Goal: Task Accomplishment & Management: Use online tool/utility

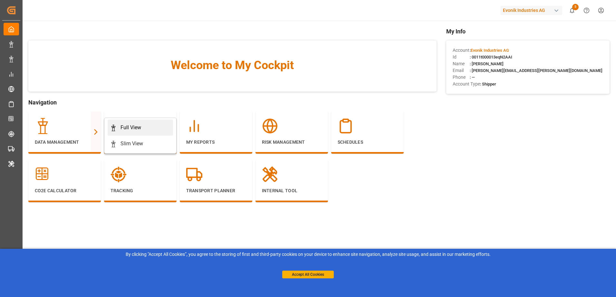
click at [129, 127] on div "Full View" at bounding box center [130, 128] width 21 height 8
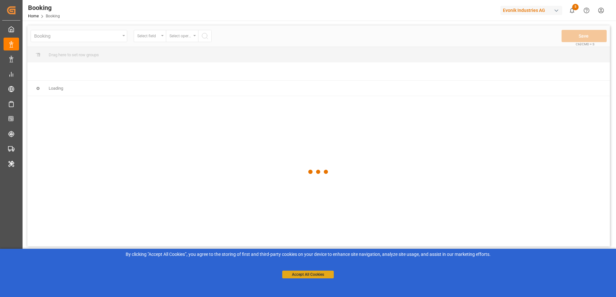
click at [308, 275] on button "Accept All Cookies" at bounding box center [308, 275] width 52 height 8
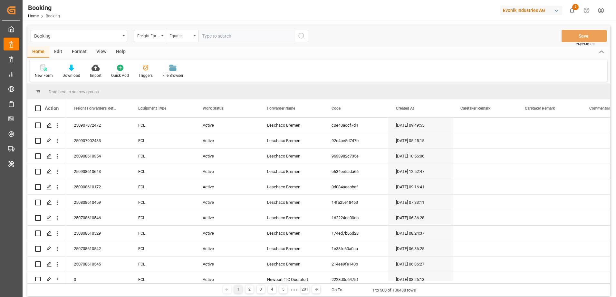
click at [58, 51] on div "Edit" at bounding box center [58, 52] width 18 height 11
click at [134, 72] on div "Configuration" at bounding box center [135, 71] width 34 height 14
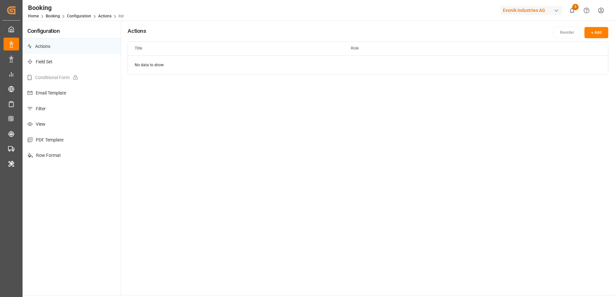
click at [63, 113] on p "Filter" at bounding box center [72, 109] width 98 height 16
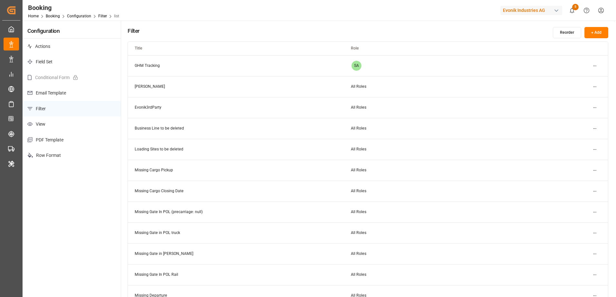
scroll to position [129, 0]
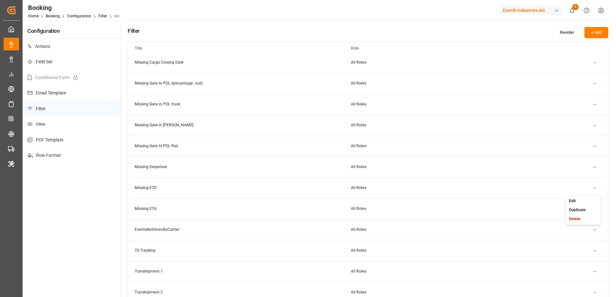
click at [593, 188] on html "Created by potrace 1.15, written by [PERSON_NAME] [DATE]-[DATE] Created by potr…" at bounding box center [308, 148] width 616 height 297
click at [580, 203] on div "Edit" at bounding box center [582, 201] width 33 height 9
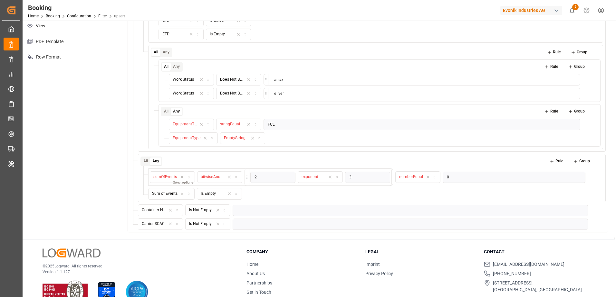
scroll to position [114, 0]
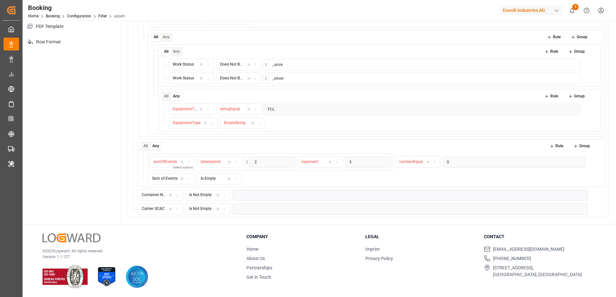
click at [205, 211] on div "Is Not Empty" at bounding box center [200, 209] width 23 height 6
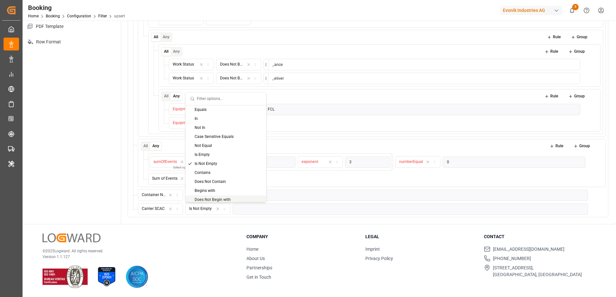
click at [195, 207] on div "Is Not Empty" at bounding box center [200, 209] width 23 height 6
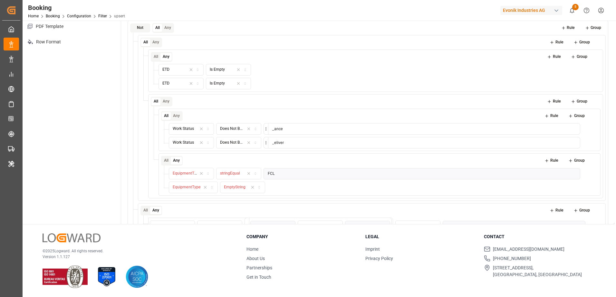
scroll to position [0, 0]
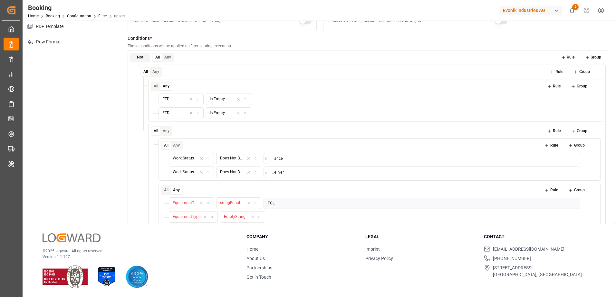
click at [139, 59] on button "Not" at bounding box center [140, 57] width 20 height 9
click at [144, 58] on button "Not" at bounding box center [140, 57] width 20 height 9
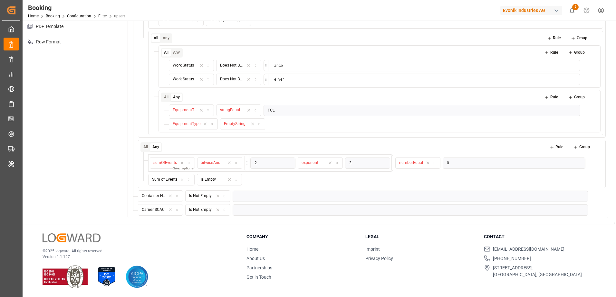
scroll to position [94, 0]
click at [206, 210] on div "Is Not Empty" at bounding box center [200, 209] width 23 height 6
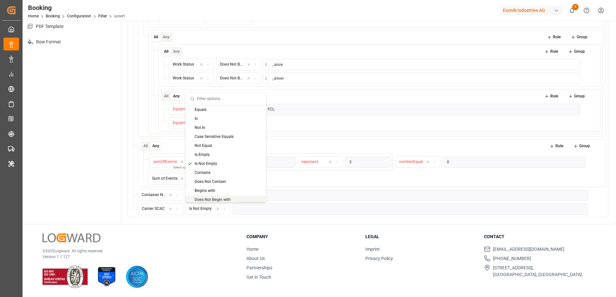
click at [210, 200] on div "Does Not Begin with" at bounding box center [225, 200] width 80 height 9
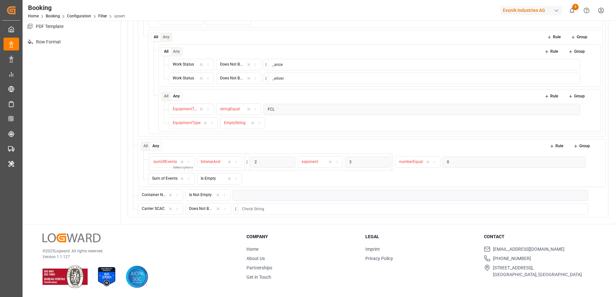
click at [260, 209] on input at bounding box center [413, 209] width 350 height 12
type input "LESCHACO"
click at [399, 243] on div "Legal Imprint Privacy Policy" at bounding box center [420, 257] width 111 height 47
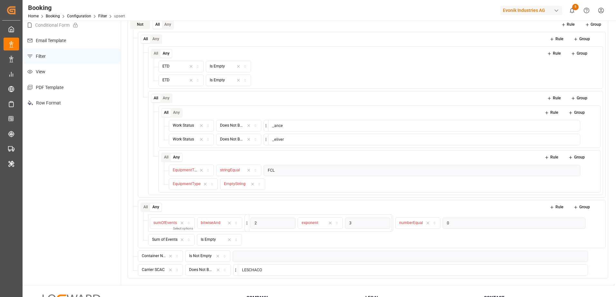
scroll to position [64, 0]
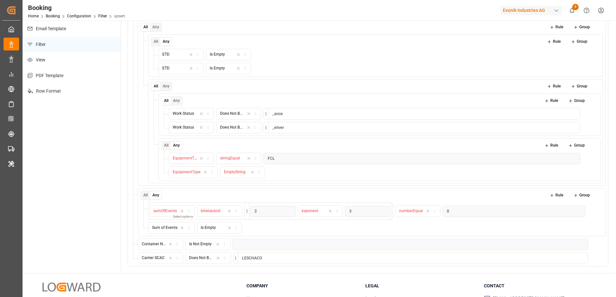
click at [329, 258] on input "LESCHACO" at bounding box center [413, 259] width 350 height 12
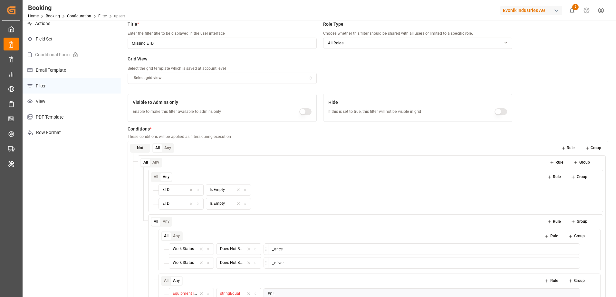
scroll to position [0, 0]
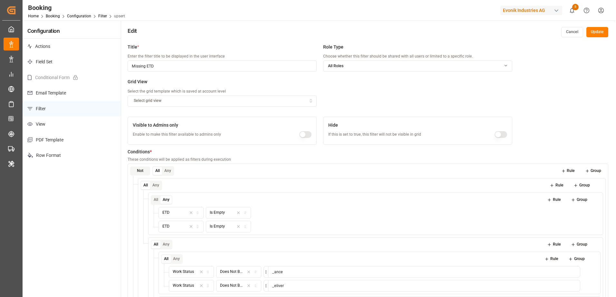
click at [594, 33] on button "Update" at bounding box center [597, 32] width 22 height 10
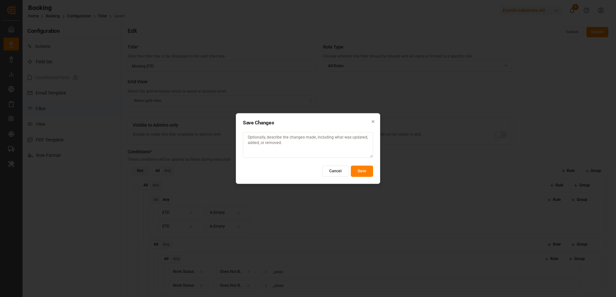
click at [363, 175] on button "Save" at bounding box center [362, 171] width 22 height 11
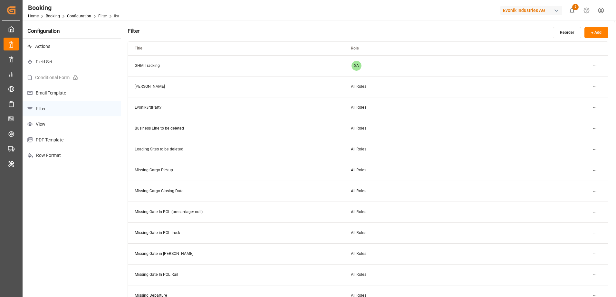
scroll to position [129, 0]
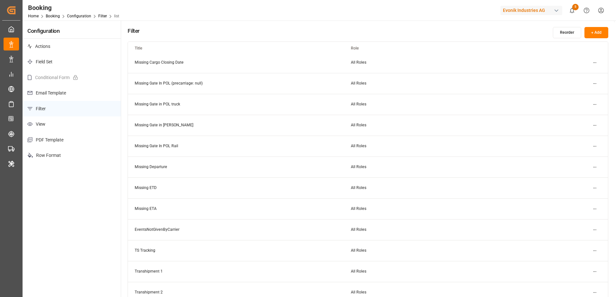
click at [595, 187] on html "Created by potrace 1.15, written by [PERSON_NAME] [DATE]-[DATE] Created by potr…" at bounding box center [308, 148] width 616 height 297
click at [576, 200] on div "Edit" at bounding box center [582, 201] width 33 height 9
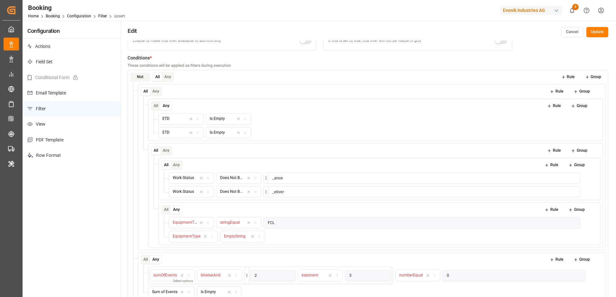
scroll to position [114, 0]
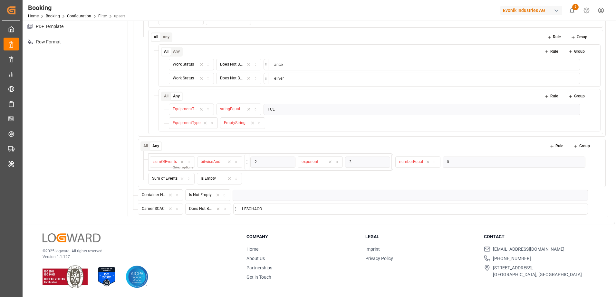
click at [593, 210] on icon at bounding box center [592, 209] width 5 height 5
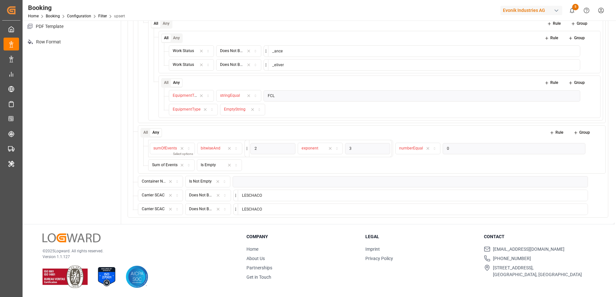
scroll to position [108, 0]
click at [299, 207] on input "LESCHACO" at bounding box center [413, 209] width 350 height 12
type input "L"
type input "[PERSON_NAME]"
click at [594, 211] on icon at bounding box center [592, 209] width 5 height 5
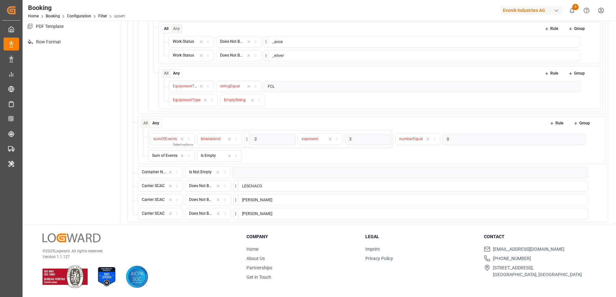
scroll to position [122, 0]
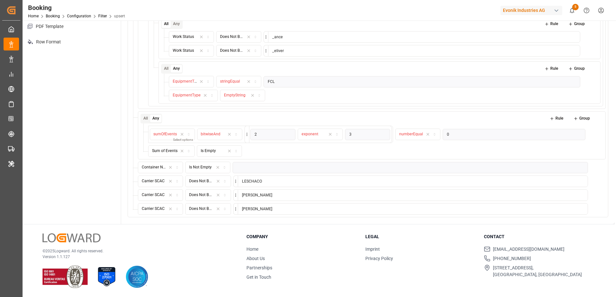
click at [278, 211] on input "[PERSON_NAME]" at bounding box center [413, 209] width 350 height 12
type input "B"
type input "BULK"
click at [592, 210] on rect at bounding box center [593, 209] width 3 height 3
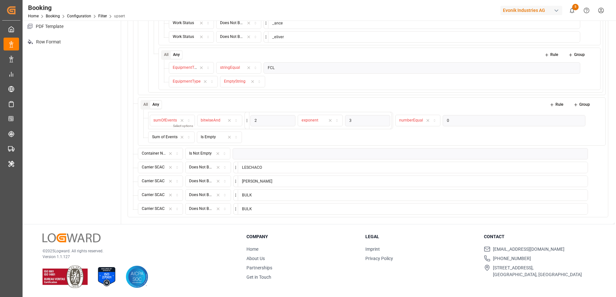
click at [271, 210] on input "BULK" at bounding box center [413, 209] width 350 height 12
type input "B"
type input "GLOBAL"
click at [592, 210] on rect at bounding box center [593, 209] width 3 height 3
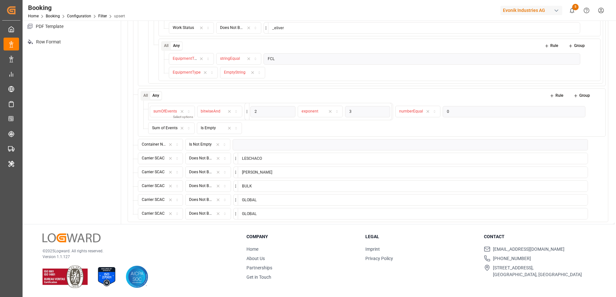
scroll to position [149, 0]
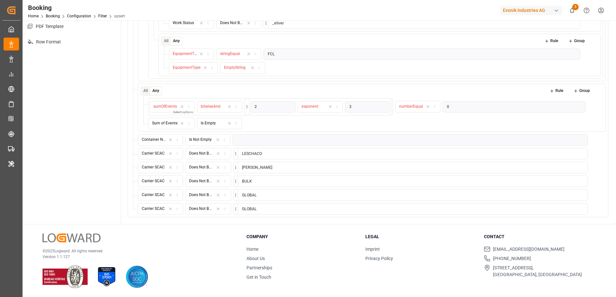
click at [304, 209] on input "GLOBAL" at bounding box center [413, 209] width 350 height 12
type input "G"
type input "[PERSON_NAME]"
click at [592, 210] on rect at bounding box center [593, 209] width 3 height 3
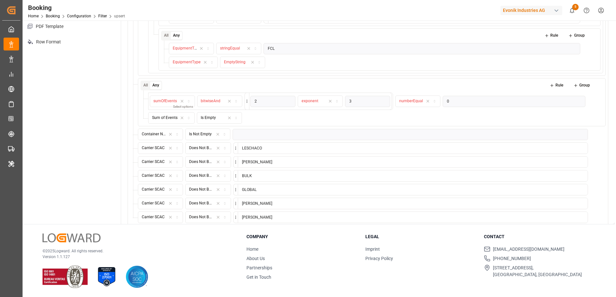
scroll to position [163, 0]
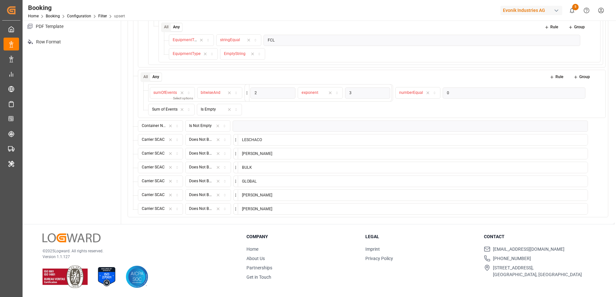
click at [341, 208] on input "[PERSON_NAME]" at bounding box center [413, 209] width 350 height 12
type input "H"
type input "[PERSON_NAME]"
click at [592, 210] on icon at bounding box center [592, 209] width 5 height 5
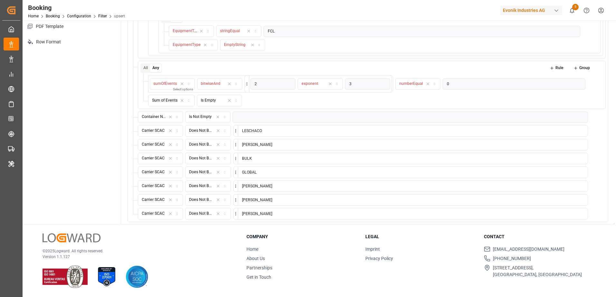
scroll to position [177, 0]
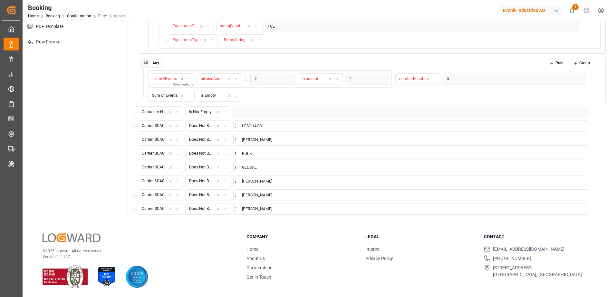
click at [301, 209] on input "[PERSON_NAME]" at bounding box center [413, 209] width 350 height 12
type input "K"
type input "INTERMODAL TANK"
click at [594, 209] on icon at bounding box center [592, 209] width 5 height 5
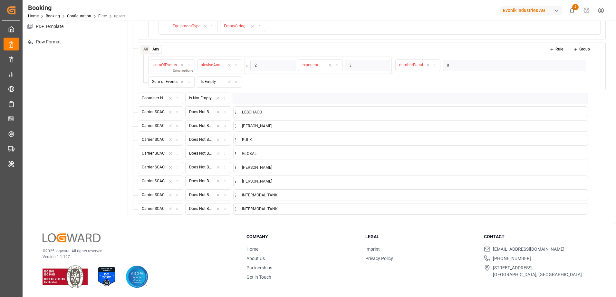
drag, startPoint x: 297, startPoint y: 210, endPoint x: 206, endPoint y: 209, distance: 90.8
click at [206, 209] on div "Carrier SCAC Does Not Begin with INTERMODAL TANK" at bounding box center [363, 209] width 450 height 12
type input "[PERSON_NAME]"
click at [593, 211] on icon at bounding box center [592, 209] width 5 height 5
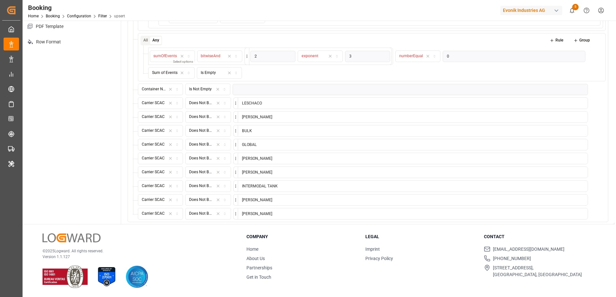
scroll to position [205, 0]
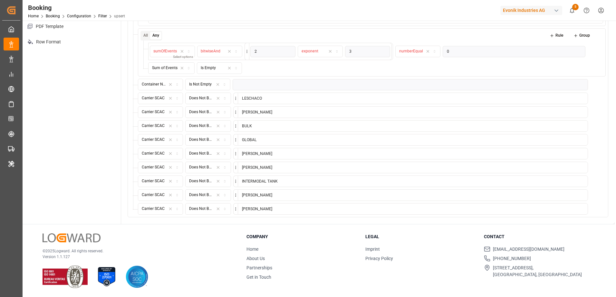
drag, startPoint x: 264, startPoint y: 208, endPoint x: 242, endPoint y: 206, distance: 21.6
click at [242, 206] on input "[PERSON_NAME]" at bounding box center [413, 209] width 350 height 12
type input "LAGERMAX"
click at [593, 210] on icon at bounding box center [592, 209] width 5 height 5
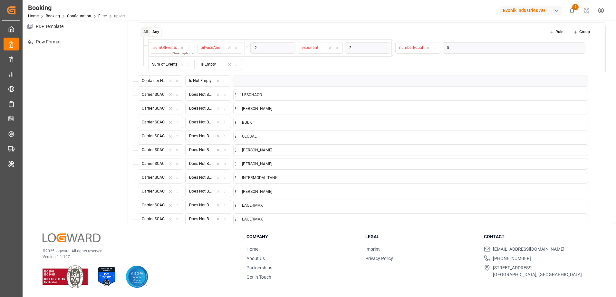
scroll to position [219, 0]
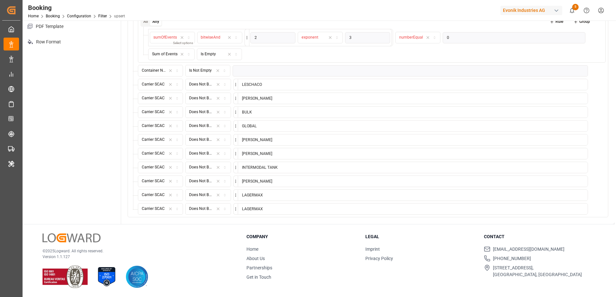
drag, startPoint x: 312, startPoint y: 211, endPoint x: 238, endPoint y: 211, distance: 74.4
click at [238, 211] on input "LAGERMAX" at bounding box center [413, 209] width 350 height 12
type input "NICHICON"
click at [592, 210] on icon at bounding box center [592, 209] width 5 height 5
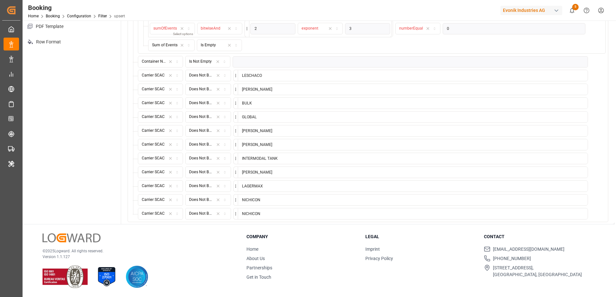
scroll to position [232, 0]
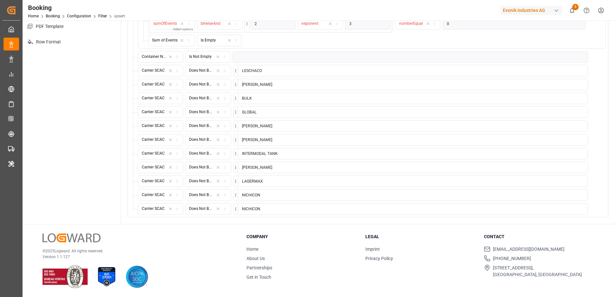
drag, startPoint x: 221, startPoint y: 208, endPoint x: 207, endPoint y: 208, distance: 13.5
click at [207, 208] on div "Carrier SCAC Does Not Begin with NICHICON" at bounding box center [363, 209] width 450 height 12
type input "NTG"
click at [591, 210] on icon at bounding box center [592, 209] width 5 height 5
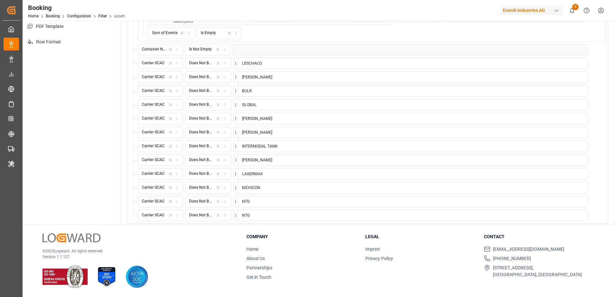
scroll to position [246, 0]
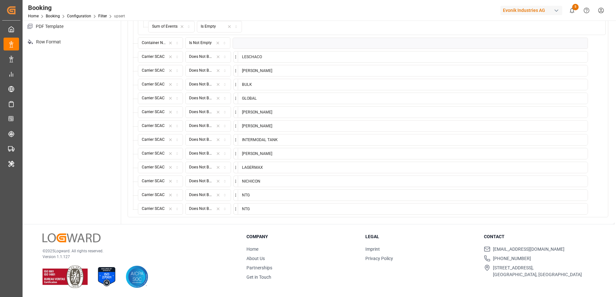
drag, startPoint x: 323, startPoint y: 213, endPoint x: 212, endPoint y: 210, distance: 110.5
click at [212, 210] on div "Carrier SCAC Does Not Begin with NTG" at bounding box center [363, 209] width 450 height 12
type input "SCHENKER"
click at [591, 208] on icon at bounding box center [592, 209] width 5 height 5
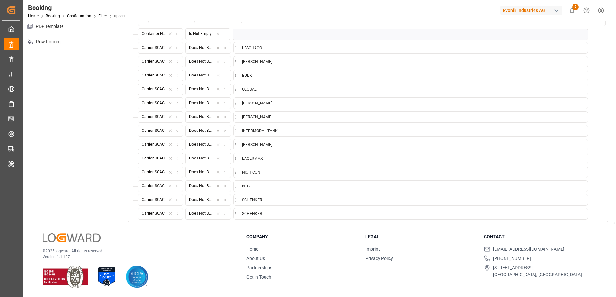
scroll to position [260, 0]
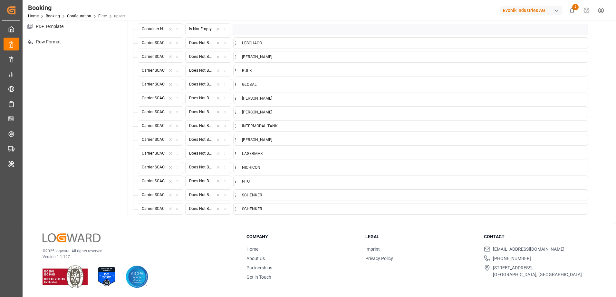
drag, startPoint x: 264, startPoint y: 209, endPoint x: 228, endPoint y: 208, distance: 36.1
click at [228, 208] on div "Carrier SCAC Does Not Begin with [PERSON_NAME]" at bounding box center [363, 209] width 450 height 12
type input "SUTTONS"
click at [594, 211] on rect at bounding box center [593, 209] width 3 height 3
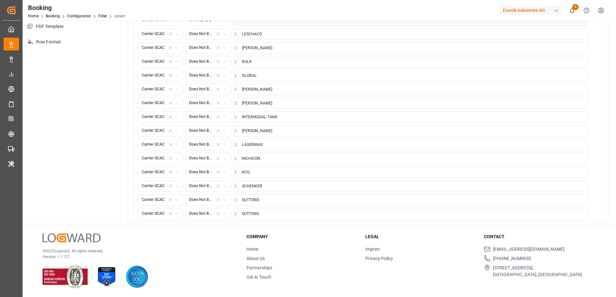
scroll to position [274, 0]
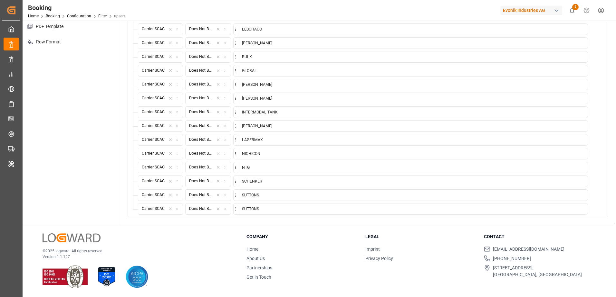
drag, startPoint x: 267, startPoint y: 209, endPoint x: 218, endPoint y: 209, distance: 48.6
click at [218, 209] on div "Carrier SCAC Does Not Begin with [PERSON_NAME]" at bounding box center [363, 209] width 450 height 12
type input "TOLL"
click at [591, 210] on icon at bounding box center [592, 209] width 5 height 5
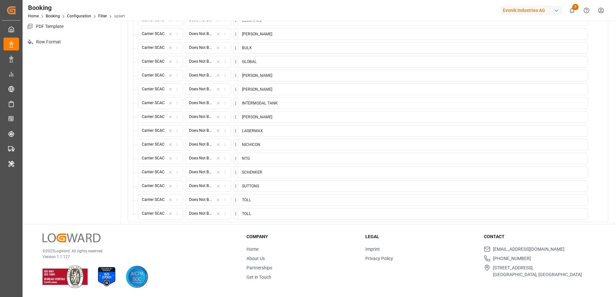
scroll to position [288, 0]
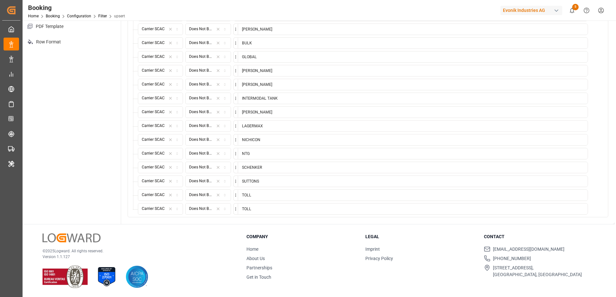
drag, startPoint x: 344, startPoint y: 210, endPoint x: 195, endPoint y: 211, distance: 148.7
click at [195, 211] on div "Carrier SCAC Does Not Begin with TOLL" at bounding box center [363, 209] width 450 height 12
type input "U.DEL"
click at [592, 207] on icon at bounding box center [592, 209] width 5 height 5
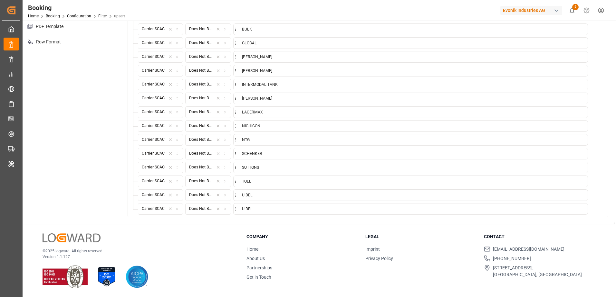
drag, startPoint x: 273, startPoint y: 208, endPoint x: 220, endPoint y: 205, distance: 53.2
click at [220, 205] on div "Carrier SCAC Does Not Begin with U.DEL" at bounding box center [363, 209] width 450 height 12
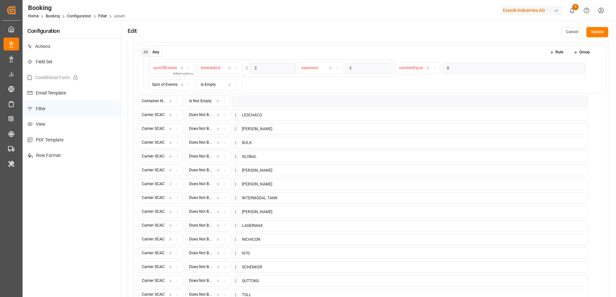
type input "VAN MOER"
click at [596, 31] on button "Update" at bounding box center [597, 32] width 22 height 10
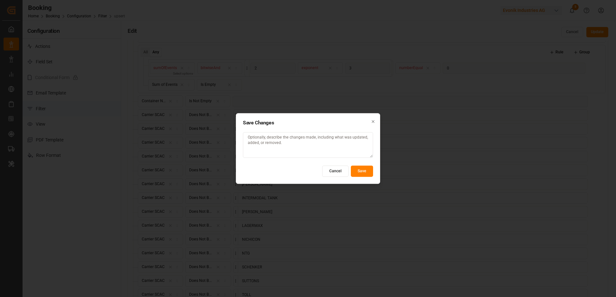
click at [361, 168] on button "Save" at bounding box center [362, 171] width 22 height 11
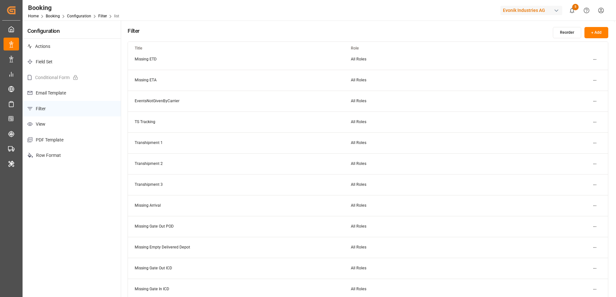
scroll to position [129, 0]
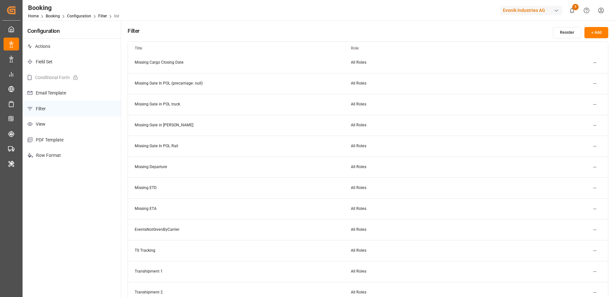
click at [595, 190] on html "Created by potrace 1.15, written by [PERSON_NAME] [DATE]-[DATE] Created by potr…" at bounding box center [308, 148] width 616 height 297
click at [575, 203] on div "Edit" at bounding box center [582, 201] width 33 height 9
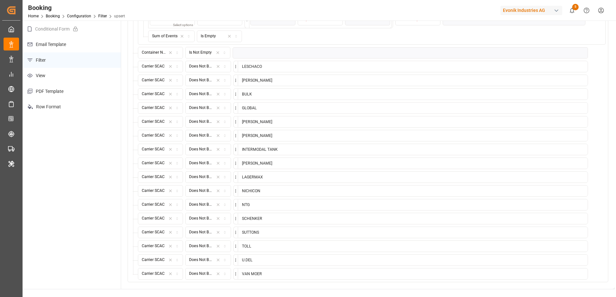
scroll to position [64, 0]
